Goal: Find contact information: Find contact information

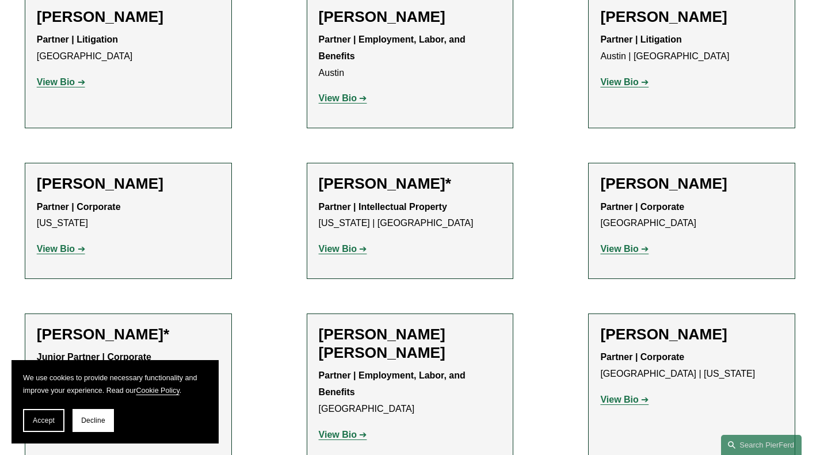
scroll to position [12339, 0]
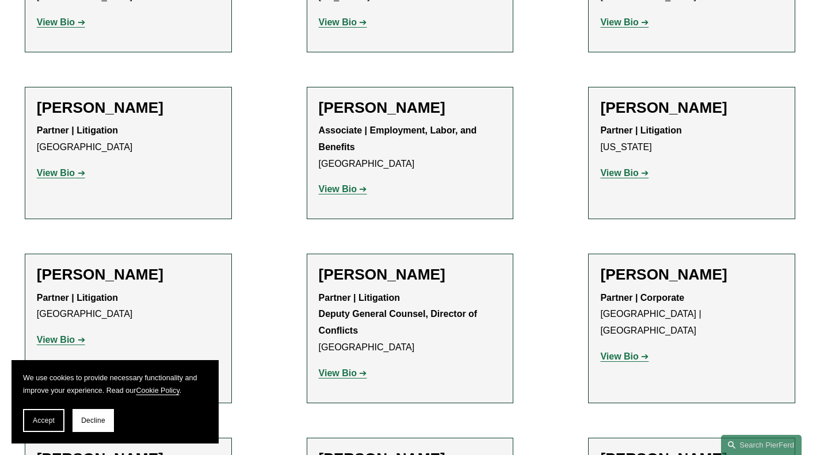
scroll to position [7922, 0]
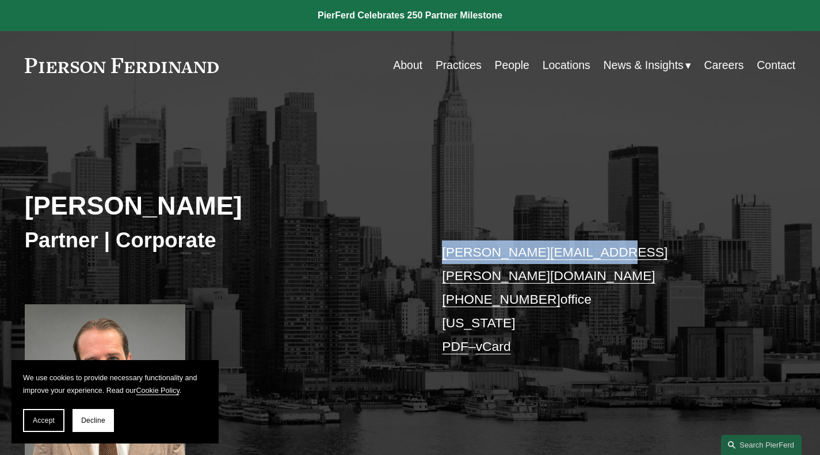
drag, startPoint x: 535, startPoint y: 251, endPoint x: 434, endPoint y: 250, distance: 101.3
click at [434, 250] on div "[PERSON_NAME] Partner | Corporate [PERSON_NAME][EMAIL_ADDRESS][PERSON_NAME][DOM…" at bounding box center [410, 291] width 820 height 334
copy link "[PERSON_NAME][EMAIL_ADDRESS][PERSON_NAME][DOMAIN_NAME]"
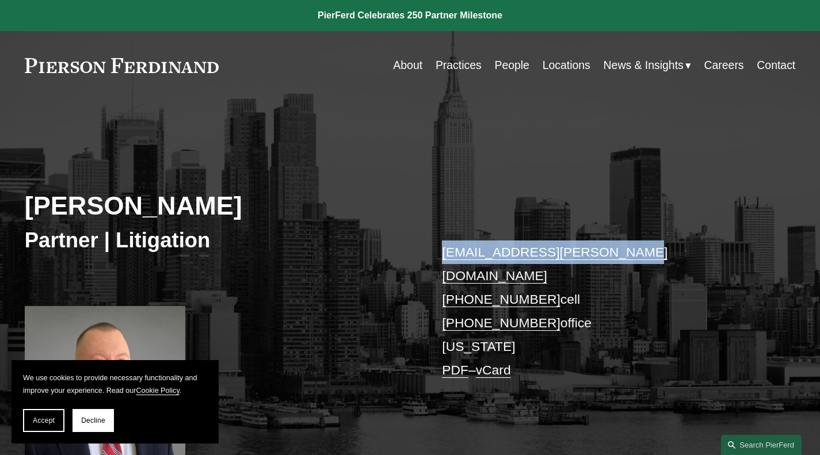
drag, startPoint x: 641, startPoint y: 247, endPoint x: 382, endPoint y: 186, distance: 265.9
click at [436, 258] on div "Marc Lindemann Partner | Litigation marc.lindemann@pierferd.com +1.646.713.6350…" at bounding box center [410, 294] width 820 height 341
copy link "marc.lindemann@pierferd.com"
